Goal: Task Accomplishment & Management: Use online tool/utility

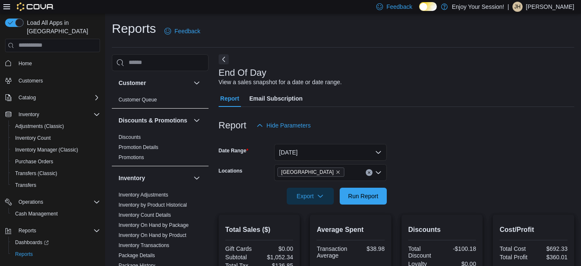
scroll to position [38, 0]
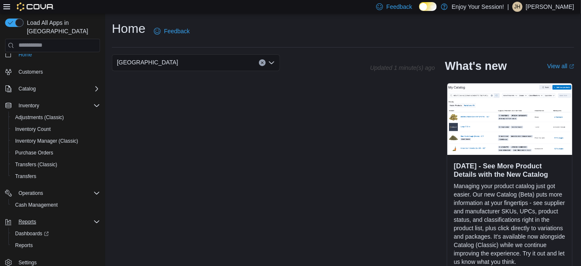
scroll to position [21, 0]
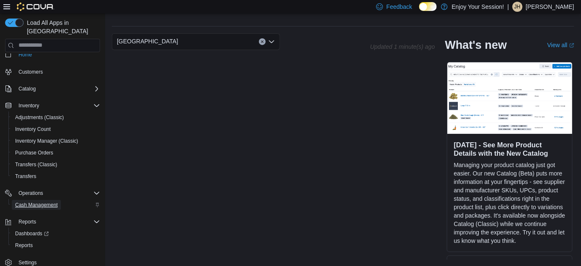
click at [43, 202] on span "Cash Management" at bounding box center [36, 205] width 42 height 7
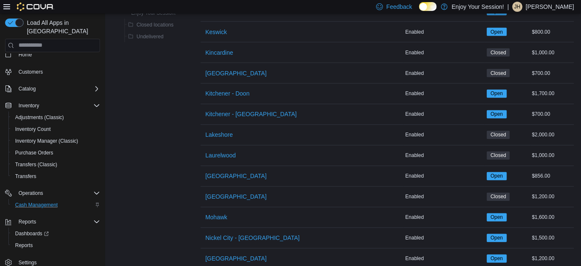
scroll to position [459, 0]
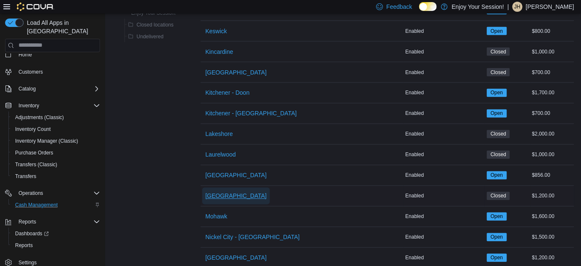
click at [238, 192] on span "[GEOGRAPHIC_DATA]" at bounding box center [236, 196] width 61 height 8
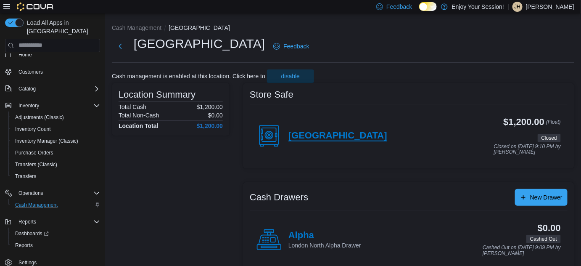
click at [327, 135] on h4 "[GEOGRAPHIC_DATA]" at bounding box center [338, 135] width 99 height 11
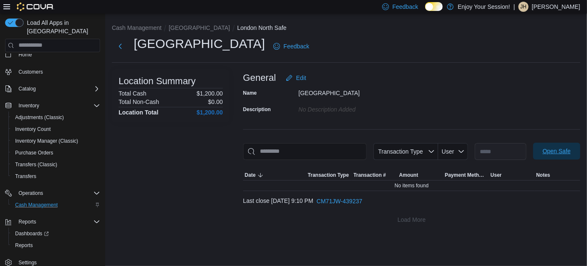
click at [563, 159] on span "Open Safe" at bounding box center [557, 151] width 37 height 17
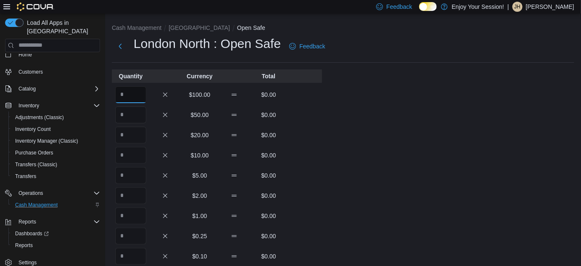
click at [127, 95] on input "Quantity" at bounding box center [130, 94] width 31 height 17
type input "**"
click at [304, 190] on div "$2.00 $0.00" at bounding box center [217, 195] width 210 height 17
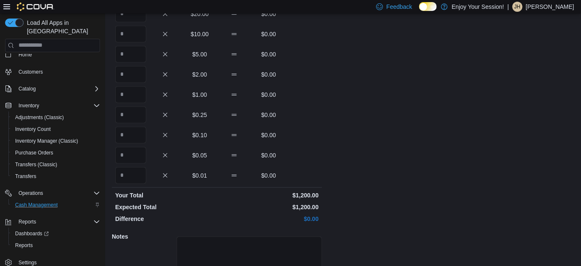
scroll to position [186, 0]
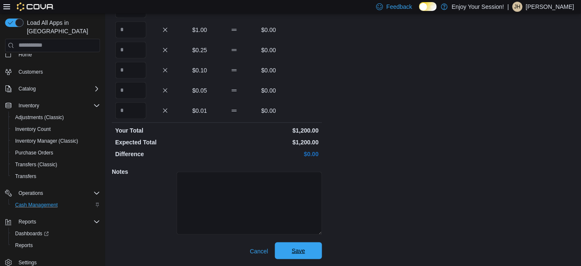
click at [304, 251] on span "Save" at bounding box center [298, 251] width 13 height 8
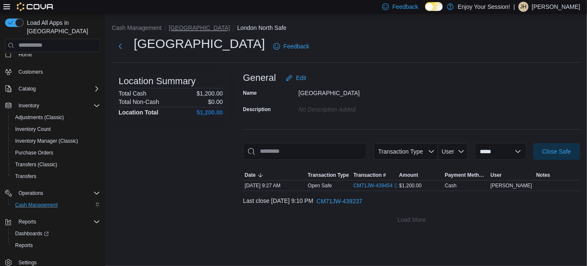
click at [187, 28] on button "[GEOGRAPHIC_DATA]" at bounding box center [199, 27] width 61 height 7
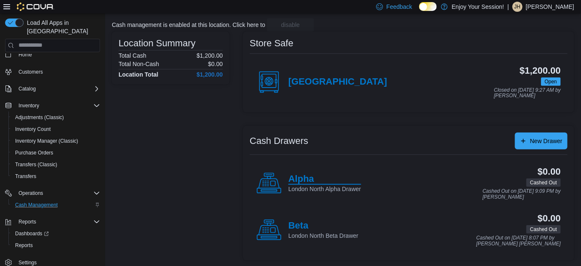
click at [315, 176] on h4 "Alpha" at bounding box center [325, 179] width 73 height 11
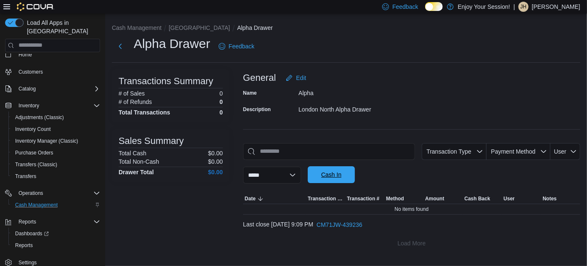
click at [350, 174] on span "Cash In" at bounding box center [331, 174] width 37 height 17
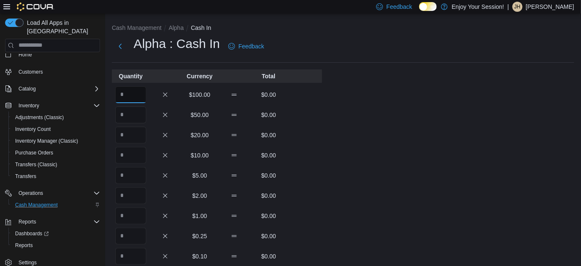
click at [132, 88] on input "Quantity" at bounding box center [130, 94] width 31 height 17
type input "*"
click at [331, 133] on div "Cash Management Alpha Cash In Alpha : Cash In Feedback Quantity Currency Total …" at bounding box center [343, 232] width 476 height 439
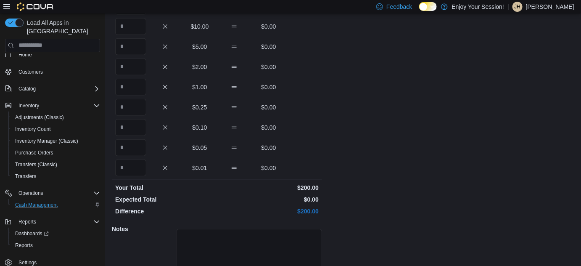
scroll to position [186, 0]
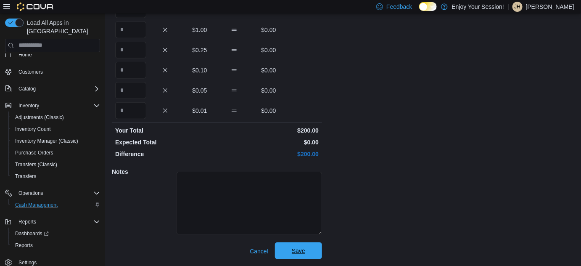
click at [305, 247] on span "Save" at bounding box center [298, 250] width 37 height 17
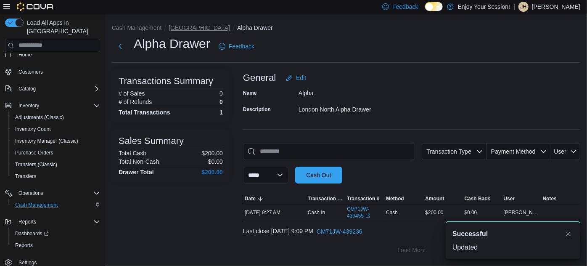
click at [186, 27] on button "[GEOGRAPHIC_DATA]" at bounding box center [199, 27] width 61 height 7
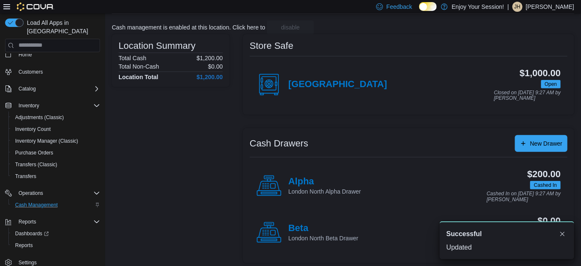
scroll to position [51, 0]
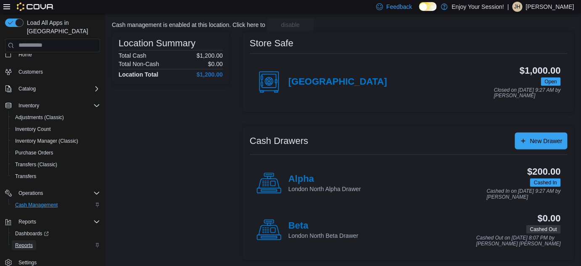
click at [28, 242] on span "Reports" at bounding box center [24, 245] width 18 height 7
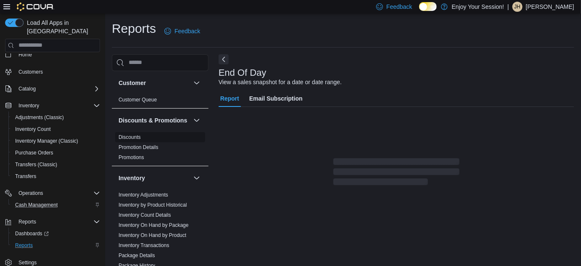
scroll to position [11, 0]
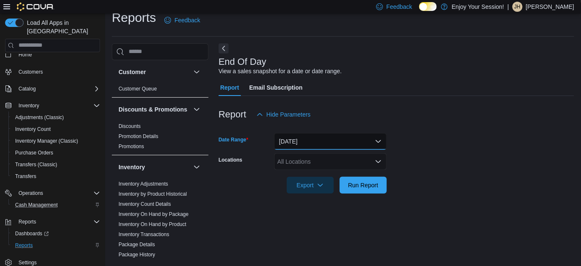
click at [324, 136] on button "[DATE]" at bounding box center [330, 141] width 113 height 17
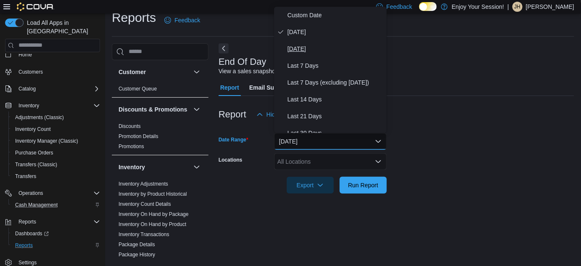
click at [296, 40] on div "Custom Date Today Yesterday Last 7 Days Last 7 Days (excluding today) Last 14 D…" at bounding box center [330, 70] width 113 height 126
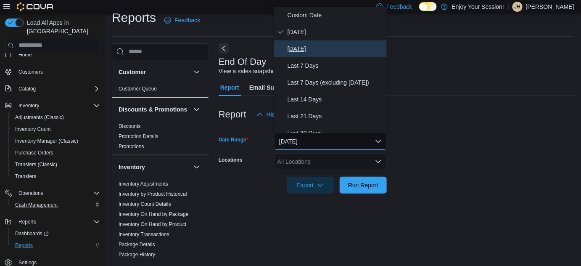
click at [298, 45] on span "Yesterday" at bounding box center [336, 49] width 96 height 10
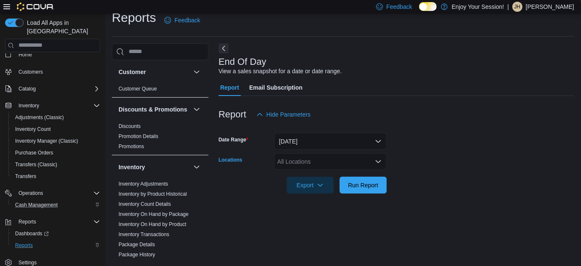
click at [308, 159] on div "All Locations" at bounding box center [330, 161] width 113 height 17
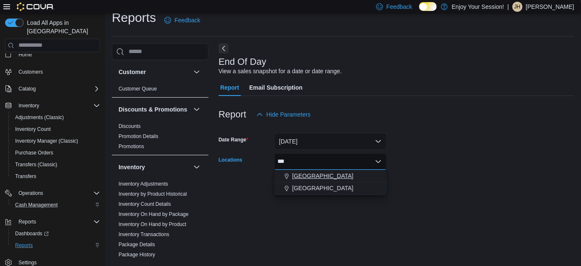
type input "***"
click at [320, 172] on span "[GEOGRAPHIC_DATA]" at bounding box center [322, 176] width 61 height 8
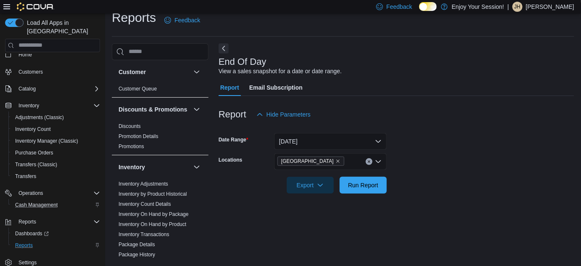
click at [476, 163] on form "Date Range Yesterday Locations London North Export Run Report" at bounding box center [397, 158] width 356 height 71
click at [363, 185] on span "Run Report" at bounding box center [363, 185] width 30 height 8
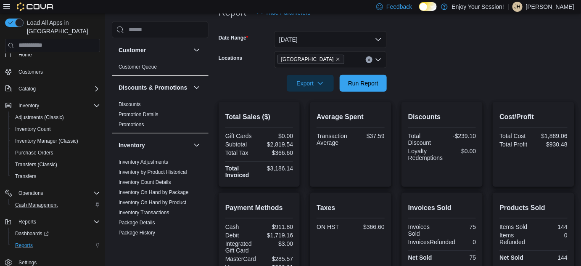
scroll to position [126, 0]
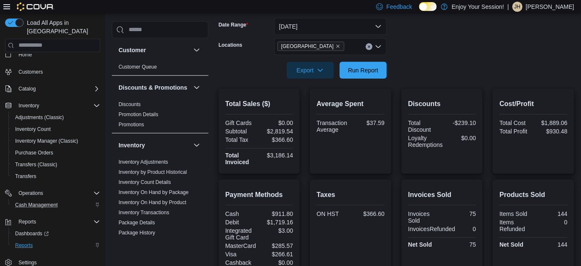
drag, startPoint x: 260, startPoint y: 72, endPoint x: 261, endPoint y: 68, distance: 4.3
click at [260, 72] on div "Export Run Report" at bounding box center [303, 70] width 168 height 17
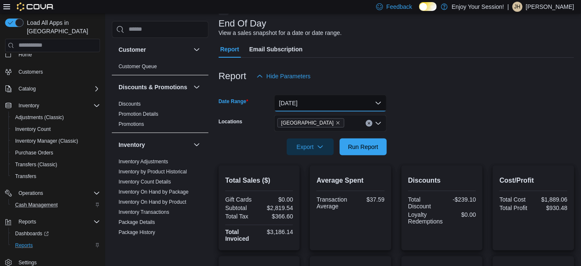
click at [297, 102] on button "Yesterday" at bounding box center [330, 103] width 113 height 17
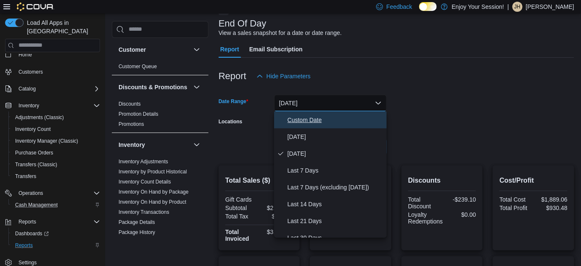
click at [300, 112] on button "Custom Date" at bounding box center [330, 120] width 113 height 17
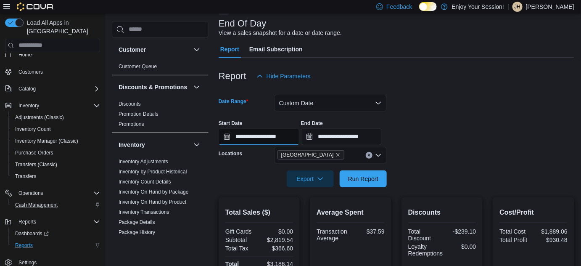
click at [243, 136] on input "**********" at bounding box center [259, 136] width 81 height 17
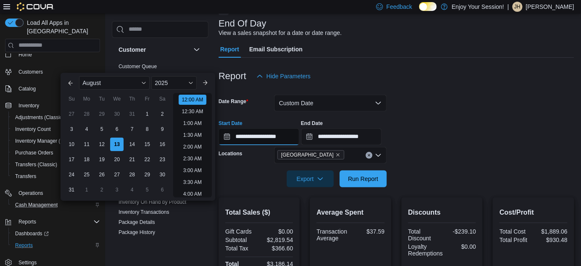
scroll to position [26, 0]
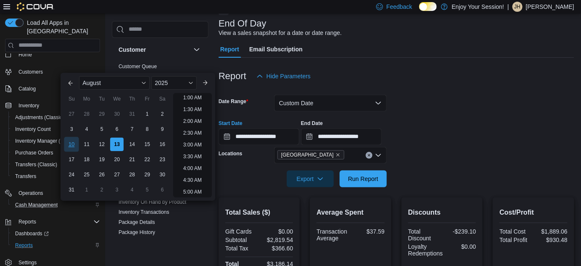
click at [69, 144] on div "10" at bounding box center [71, 144] width 15 height 15
type input "**********"
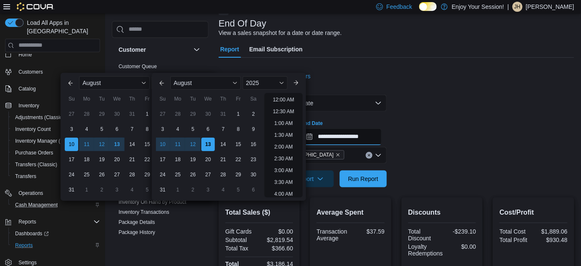
click at [350, 134] on input "**********" at bounding box center [341, 136] width 81 height 17
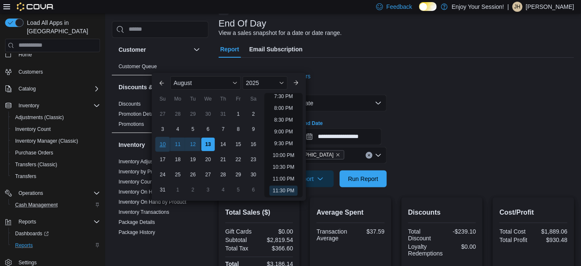
click at [166, 142] on div "10" at bounding box center [162, 144] width 15 height 15
type input "**********"
click at [422, 134] on div "**********" at bounding box center [397, 129] width 356 height 32
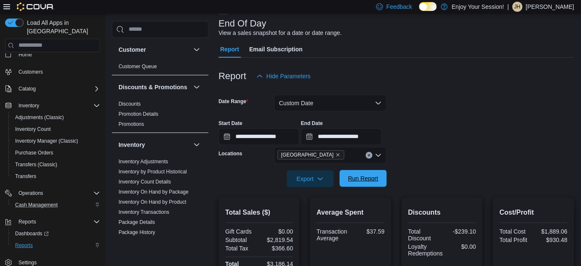
click at [366, 181] on span "Run Report" at bounding box center [363, 178] width 30 height 8
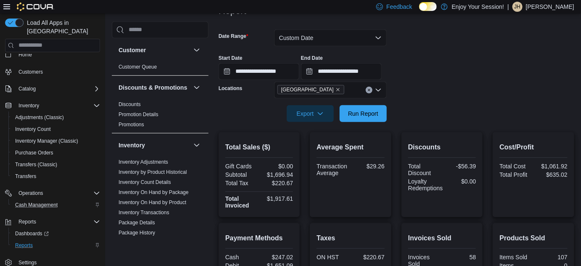
scroll to position [114, 0]
